Goal: Task Accomplishment & Management: Manage account settings

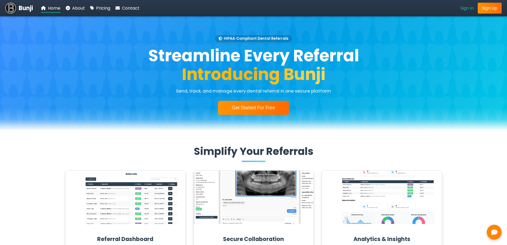
click at [462, 7] on span "Sign In" at bounding box center [467, 8] width 13 height 6
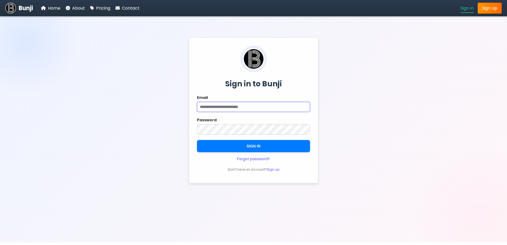
type input "**********"
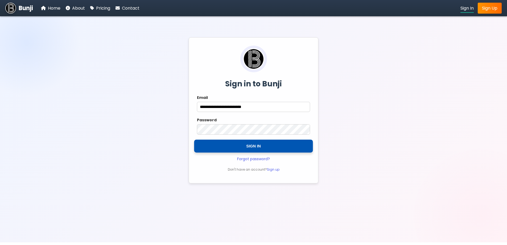
click at [248, 143] on button "SIGN IN" at bounding box center [253, 145] width 119 height 13
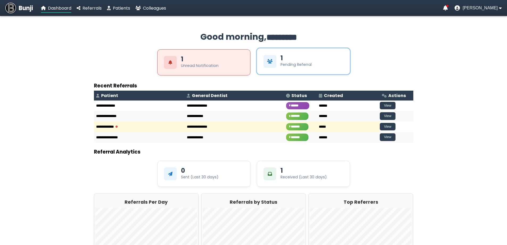
click at [276, 62] on div "View Pending Referrals" at bounding box center [270, 61] width 13 height 13
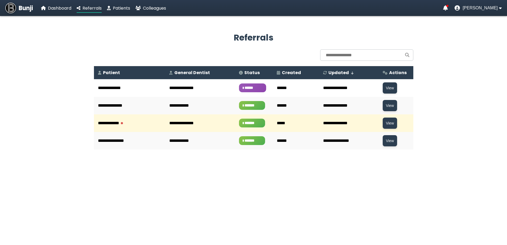
scroll to position [21, 0]
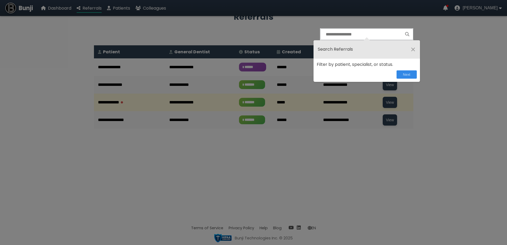
click at [412, 47] on span "×" at bounding box center [413, 49] width 5 height 10
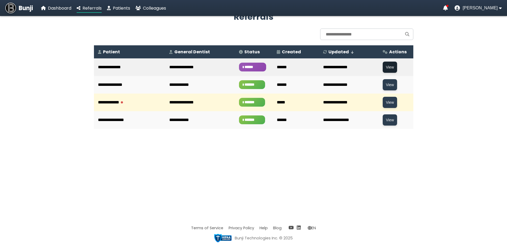
click at [385, 65] on button "View" at bounding box center [390, 66] width 14 height 11
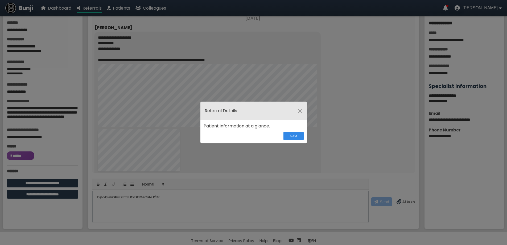
scroll to position [12, 0]
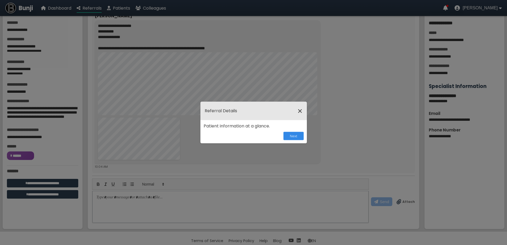
click at [300, 110] on span "×" at bounding box center [300, 111] width 5 height 10
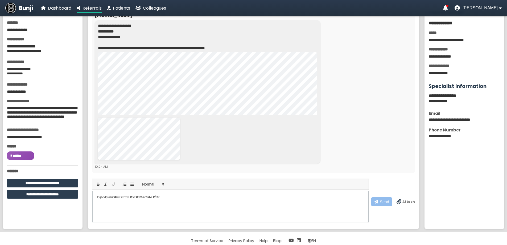
scroll to position [0, 0]
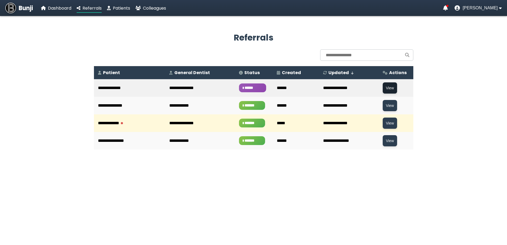
click at [383, 88] on button "View" at bounding box center [390, 87] width 14 height 11
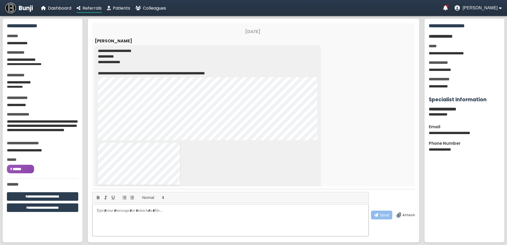
scroll to position [12, 0]
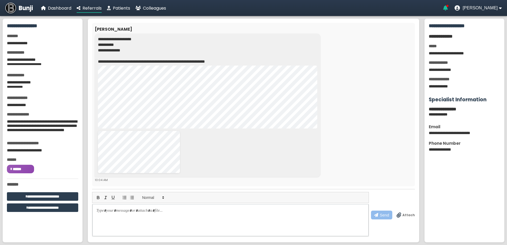
click at [448, 10] on icon "Notifications" at bounding box center [445, 7] width 5 height 5
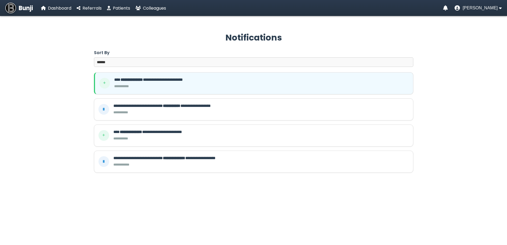
click at [78, 28] on app-notifications "**********" at bounding box center [253, 98] width 507 height 159
click at [142, 129] on b "**********" at bounding box center [131, 131] width 22 height 4
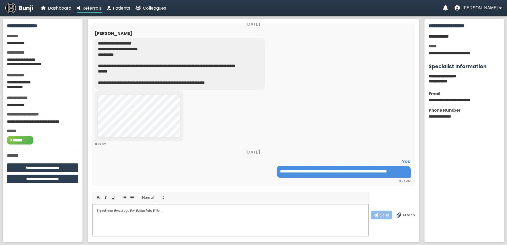
scroll to position [45, 0]
